Goal: Task Accomplishment & Management: Use online tool/utility

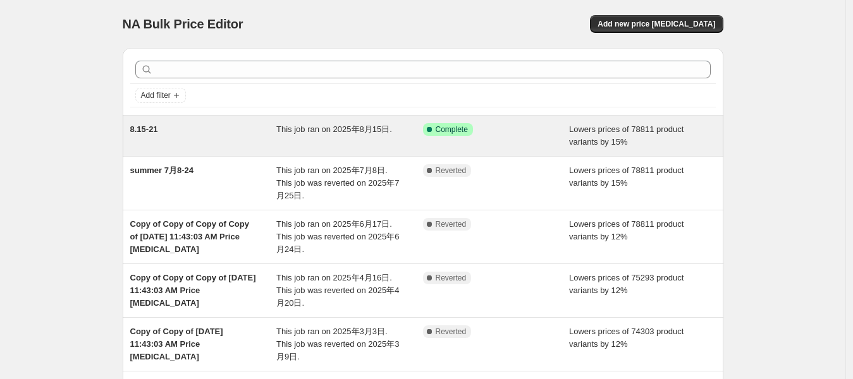
click at [304, 131] on span "This job ran on 2025年8月15日." at bounding box center [334, 129] width 116 height 9
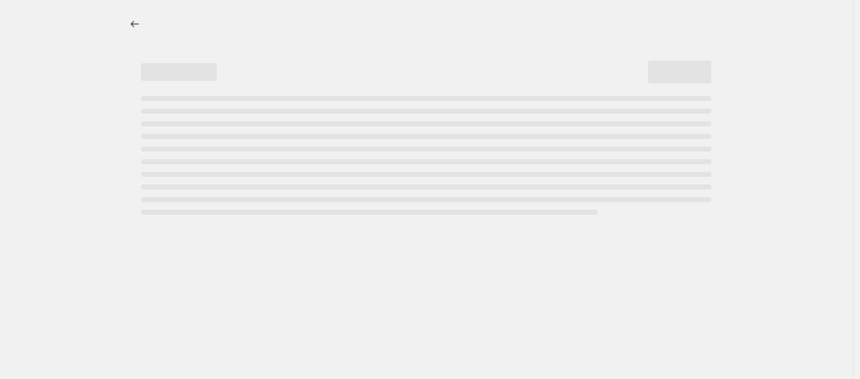
select select "percentage"
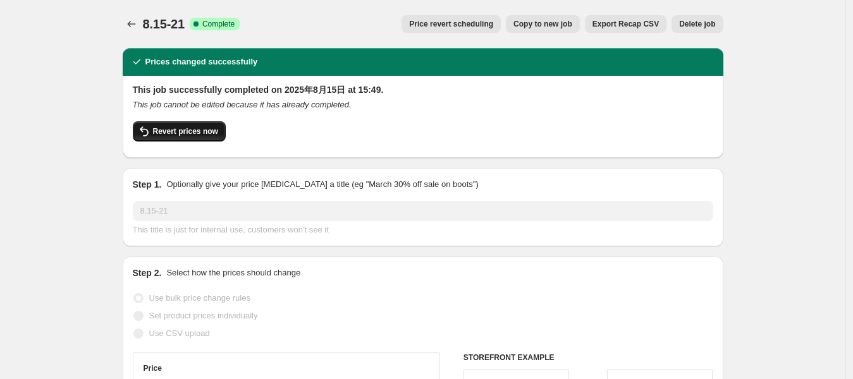
click at [215, 140] on button "Revert prices now" at bounding box center [179, 131] width 93 height 20
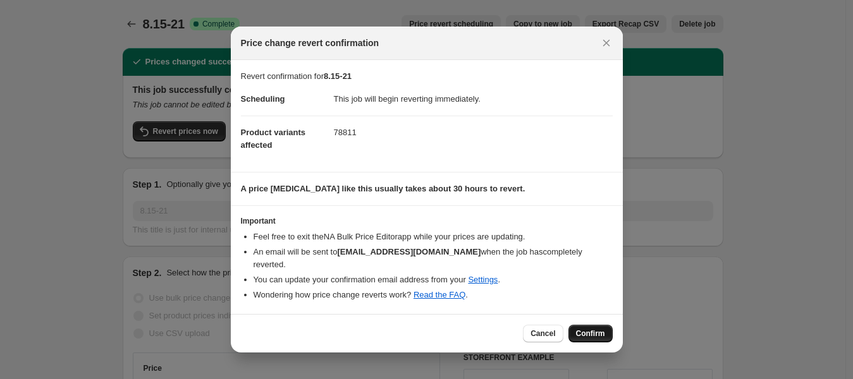
click at [590, 329] on span "Confirm" at bounding box center [590, 334] width 29 height 10
